Goal: Task Accomplishment & Management: Manage account settings

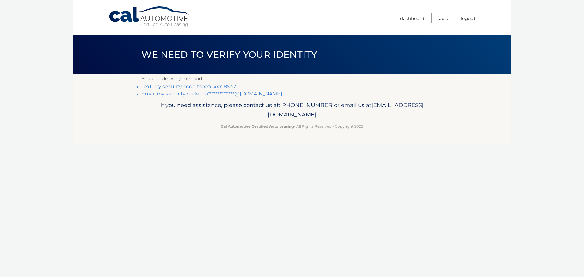
click at [245, 93] on link "**********" at bounding box center [211, 94] width 141 height 6
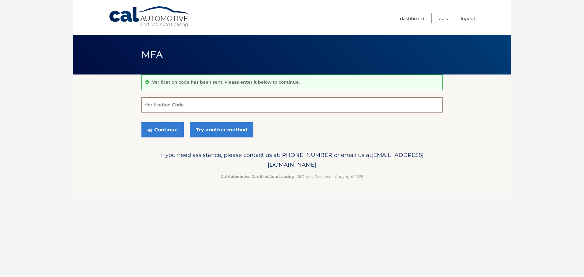
click at [165, 105] on input "Verification Code" at bounding box center [291, 104] width 301 height 15
paste input "269611"
type input "269611"
click at [162, 132] on button "Continue" at bounding box center [162, 129] width 42 height 15
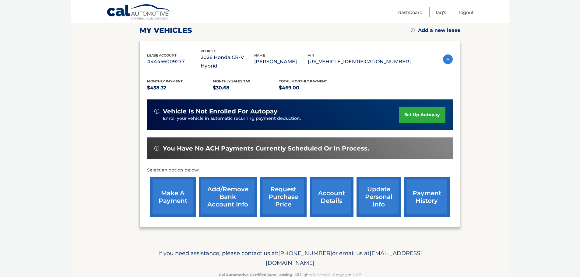
scroll to position [92, 0]
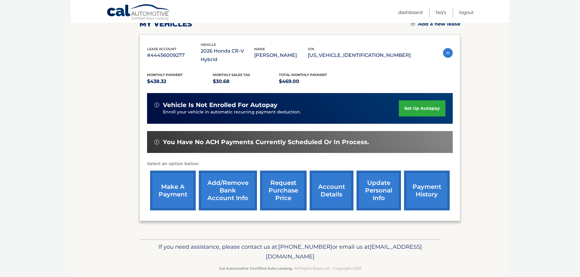
click at [170, 179] on link "make a payment" at bounding box center [173, 191] width 46 height 40
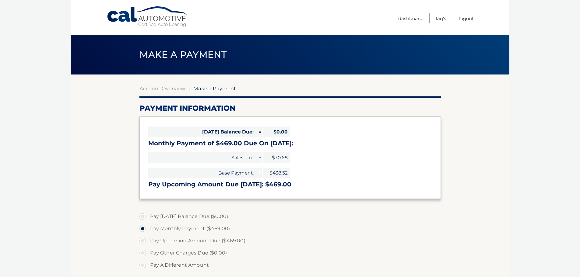
select select "Zjg5NzMzZTAtNjc2ZS00NmRlLWE5ZDctODYzY2E0YmM1ODRl"
click at [467, 17] on link "Logout" at bounding box center [466, 18] width 15 height 10
